Goal: Transaction & Acquisition: Download file/media

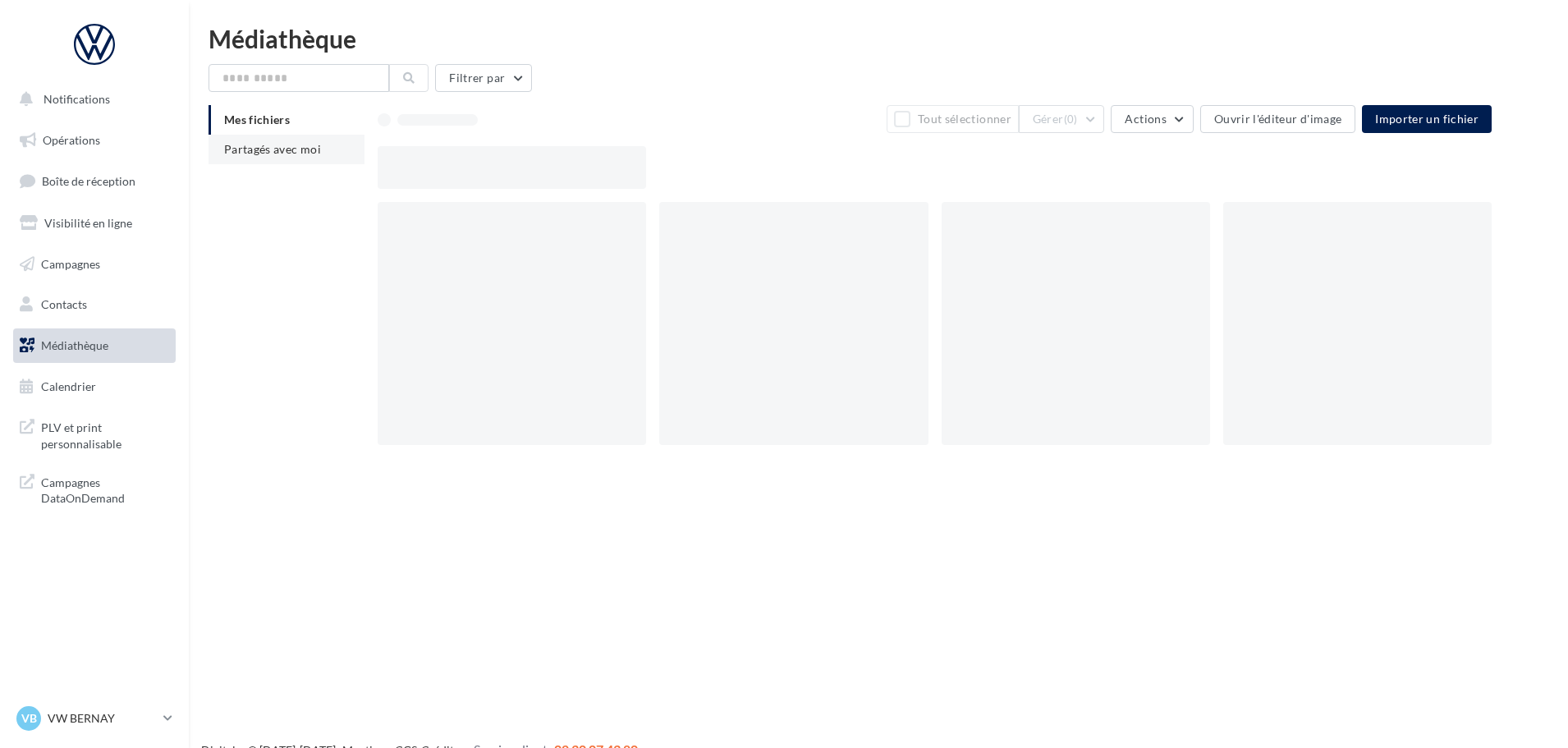
click at [293, 159] on li "Partagés avec moi" at bounding box center [287, 150] width 156 height 30
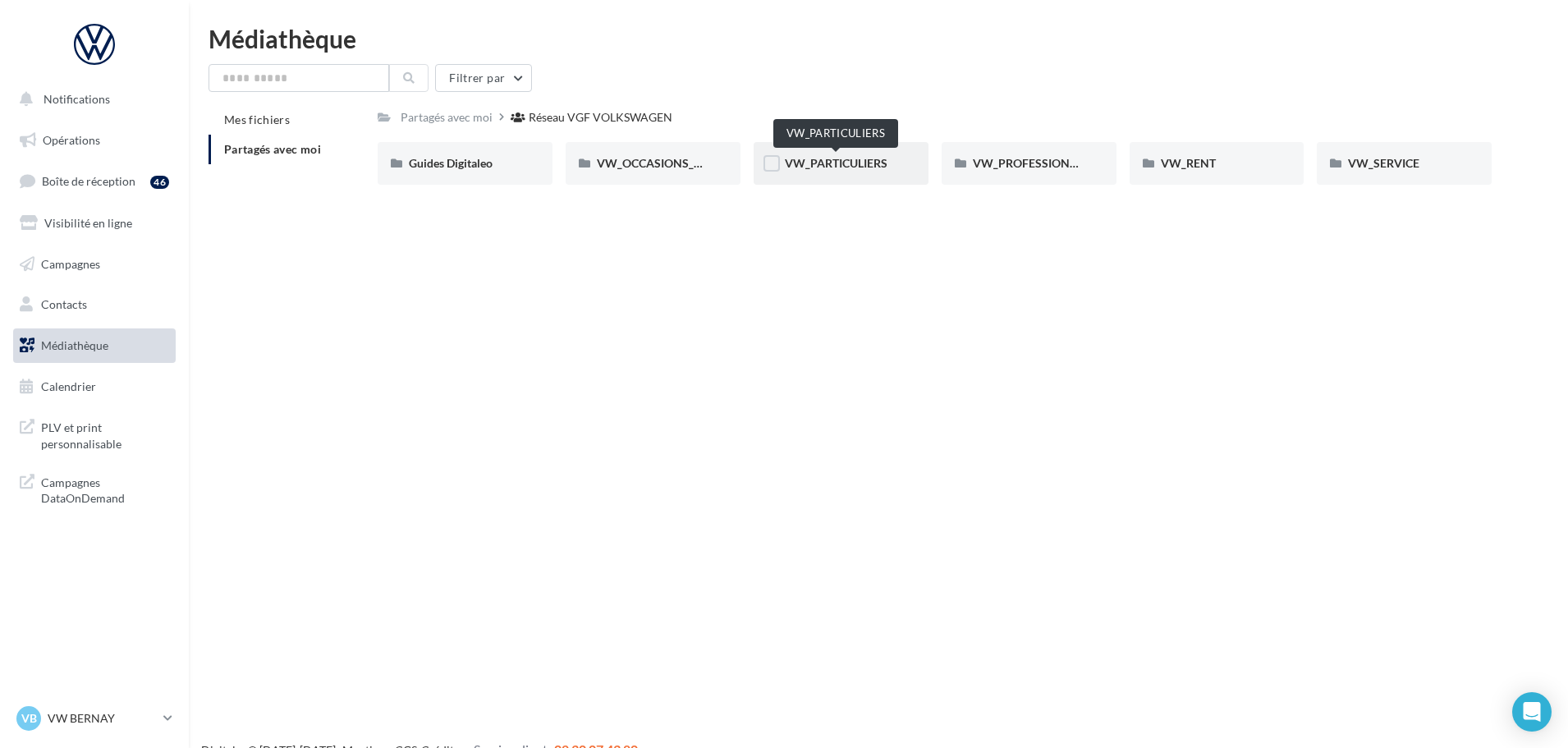
click at [860, 164] on span "VW_PARTICULIERS" at bounding box center [836, 163] width 103 height 14
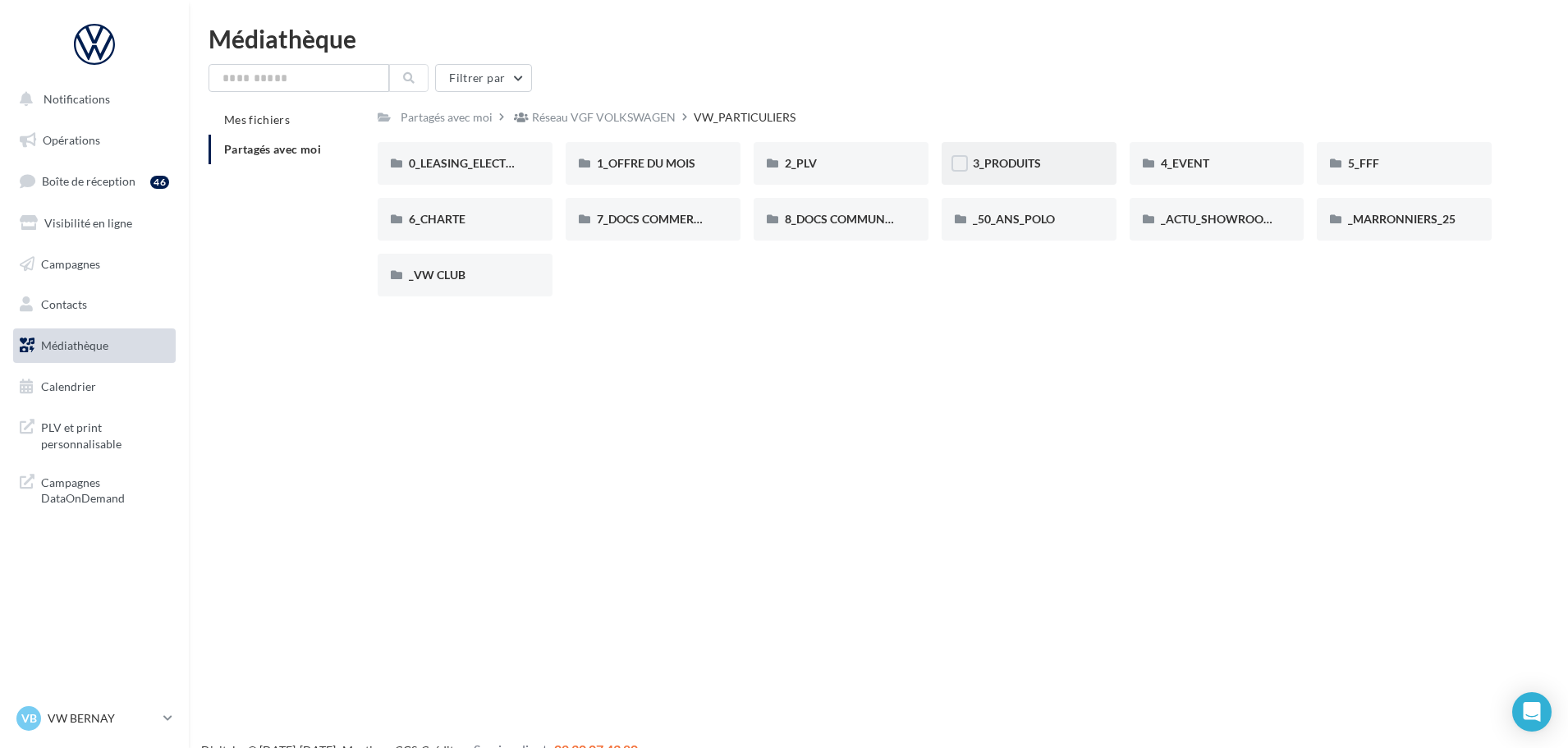
click at [1040, 164] on div "3_PRODUITS" at bounding box center [1029, 164] width 113 height 16
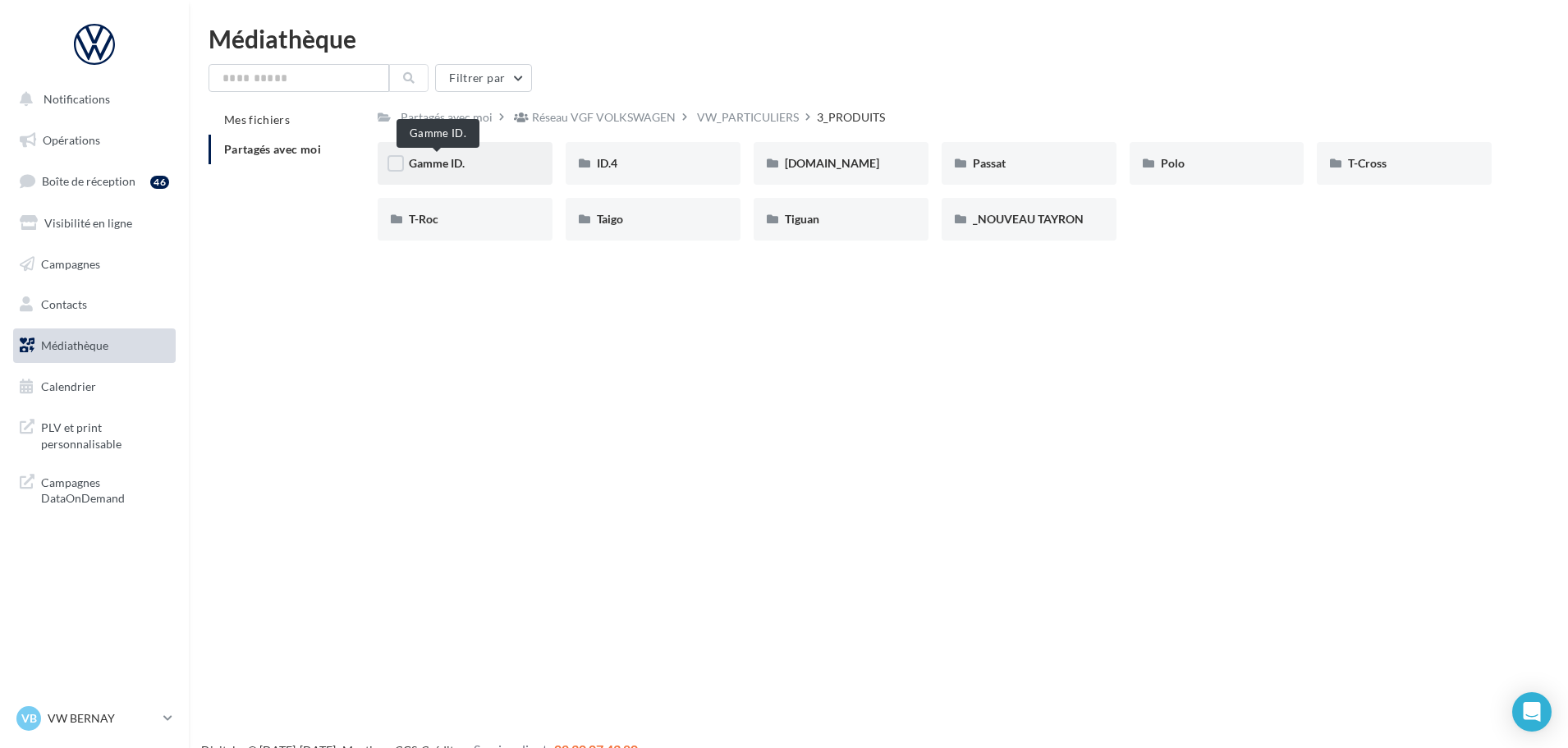
click at [456, 162] on span "Gamme ID." at bounding box center [436, 163] width 56 height 14
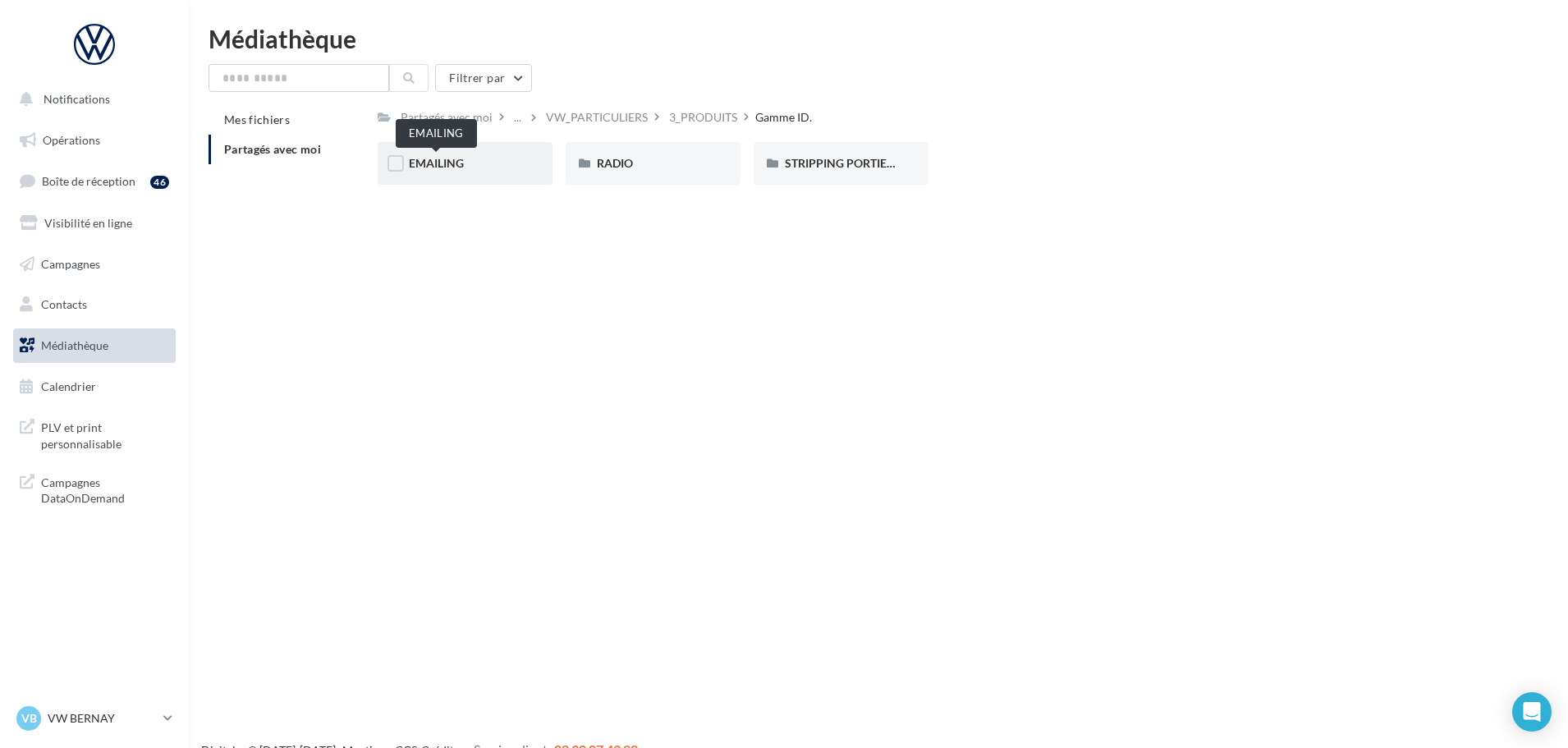
click at [446, 166] on span "EMAILING" at bounding box center [436, 163] width 55 height 14
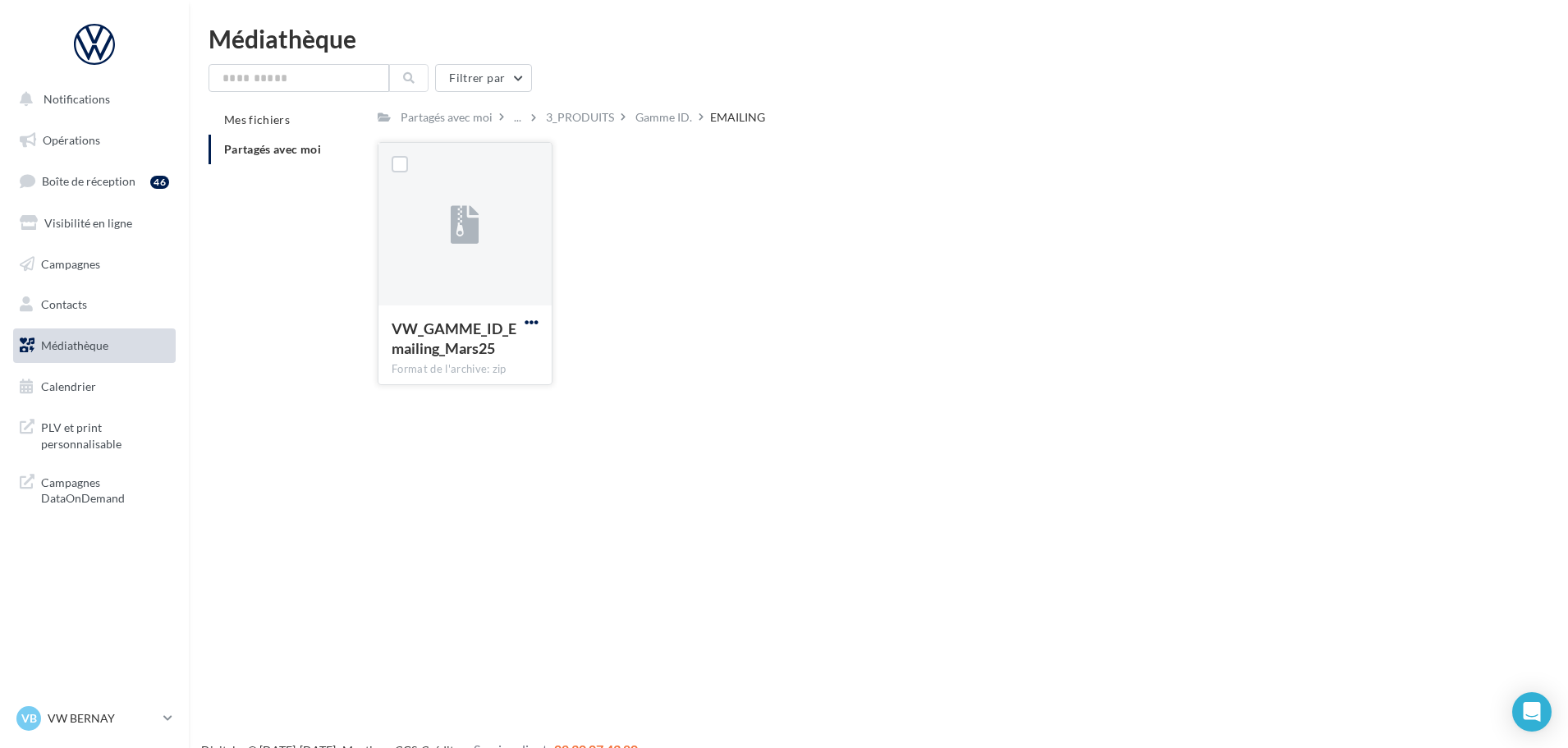
click at [528, 325] on span "button" at bounding box center [531, 322] width 14 height 14
click at [536, 346] on button "Télécharger" at bounding box center [459, 354] width 164 height 43
click at [911, 369] on div "VW_GAMME_ID_Emailing_Mars25 Format de l'archive: zip VW_GAMME_ID_Emailing_Mars25" at bounding box center [940, 270] width 1127 height 256
click at [657, 113] on div "Gamme ID." at bounding box center [663, 118] width 57 height 16
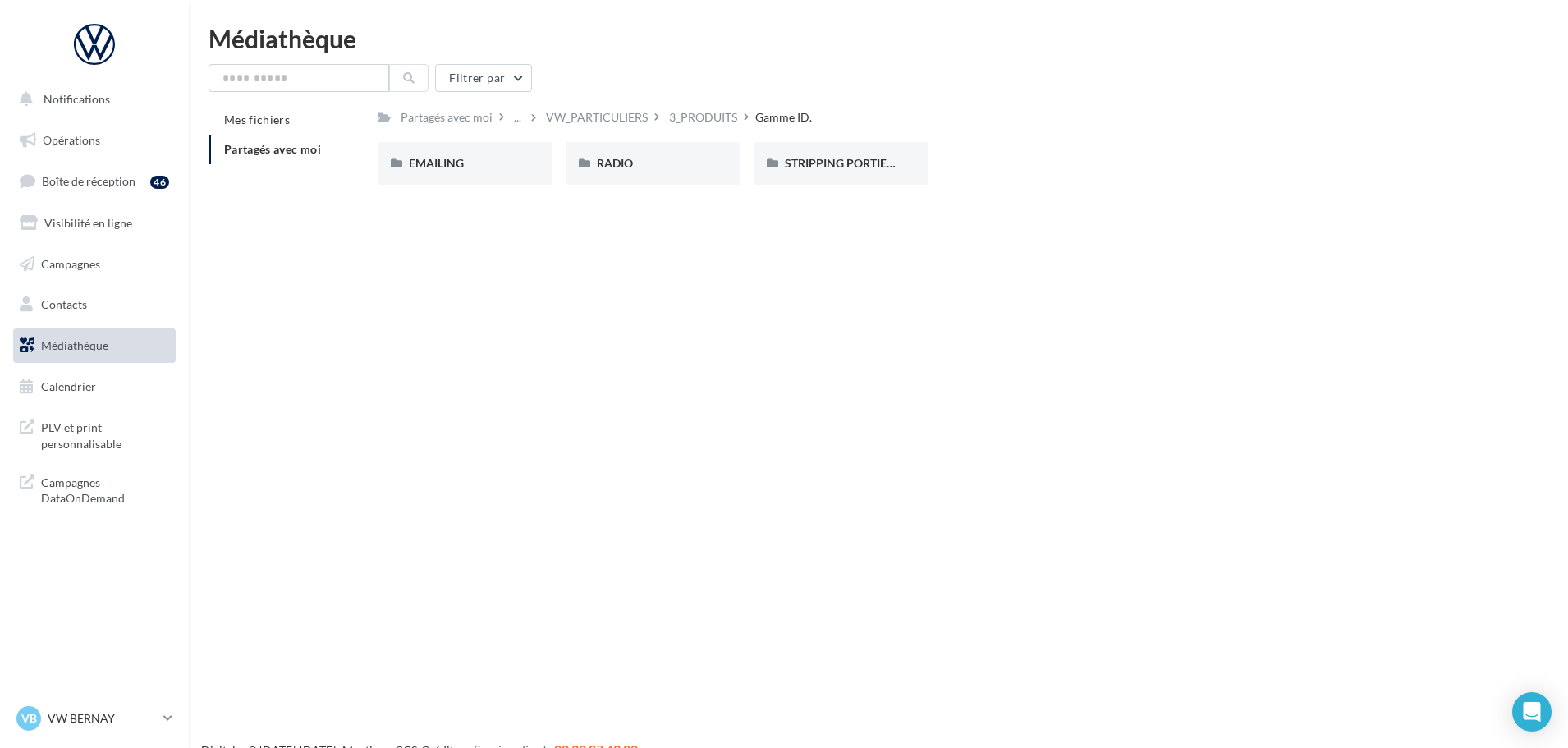
drag, startPoint x: 644, startPoint y: 178, endPoint x: 648, endPoint y: 510, distance: 332.0
click at [648, 510] on div "Notifications Opérations Boîte de réception 46 Visibilité en ligne Campagnes Co…" at bounding box center [784, 400] width 1568 height 748
click at [858, 154] on div "STRIPPING PORTIERES" at bounding box center [841, 164] width 175 height 43
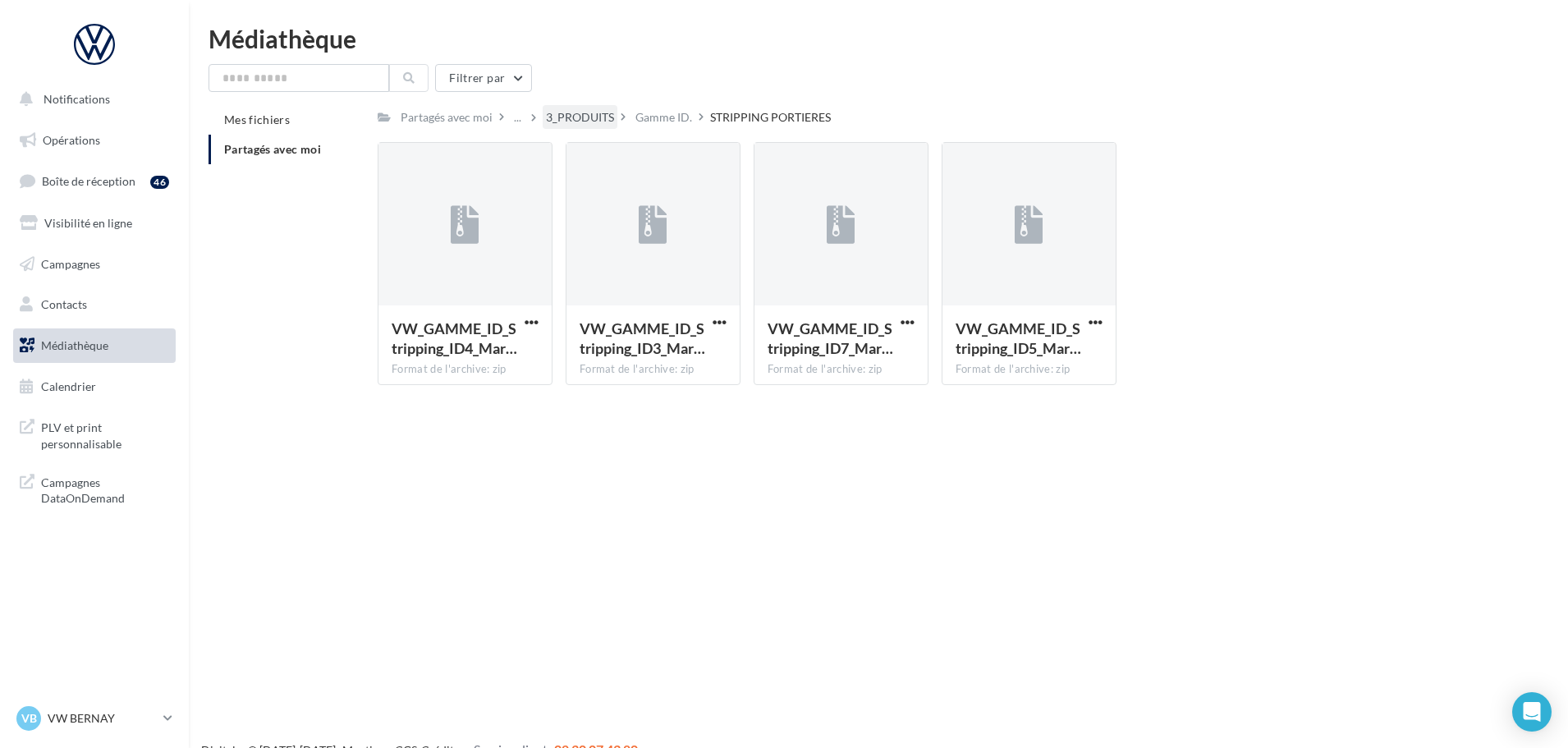
click at [611, 122] on div "3_PRODUITS" at bounding box center [579, 118] width 68 height 16
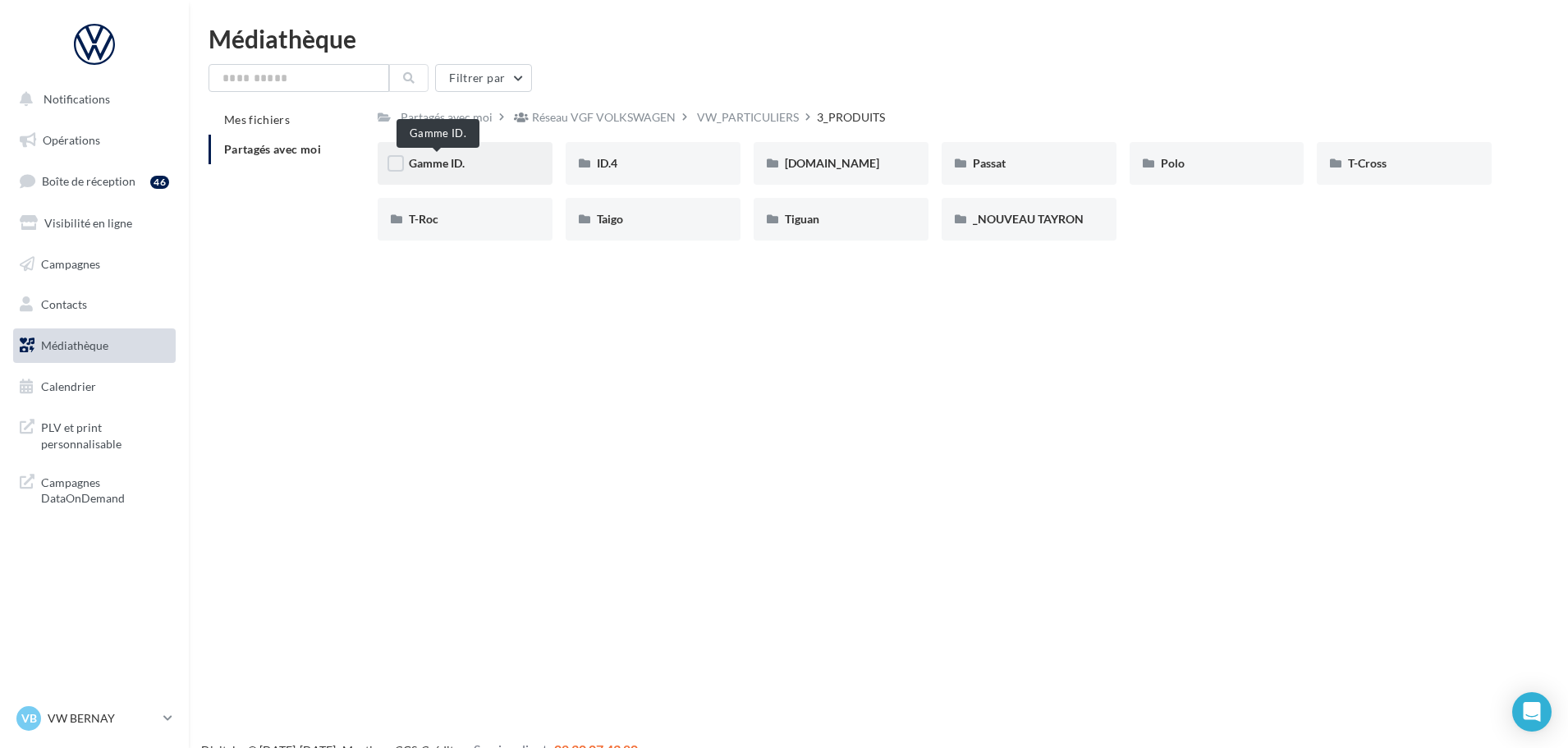
click at [440, 168] on span "Gamme ID." at bounding box center [436, 163] width 56 height 14
